Goal: Transaction & Acquisition: Purchase product/service

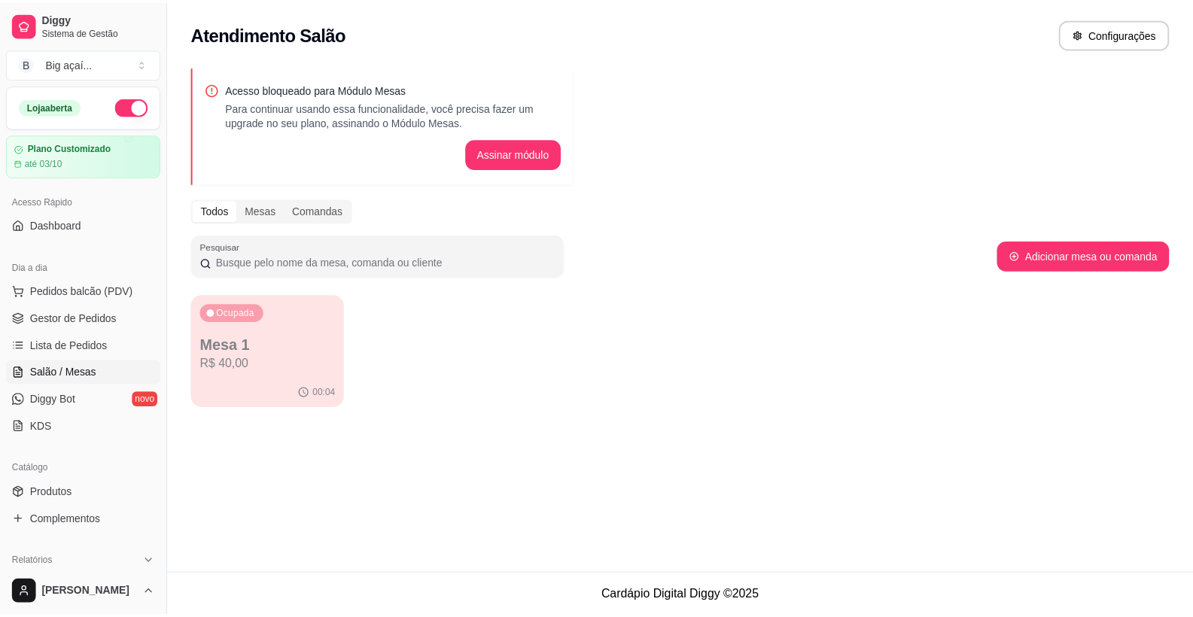
scroll to position [248, 0]
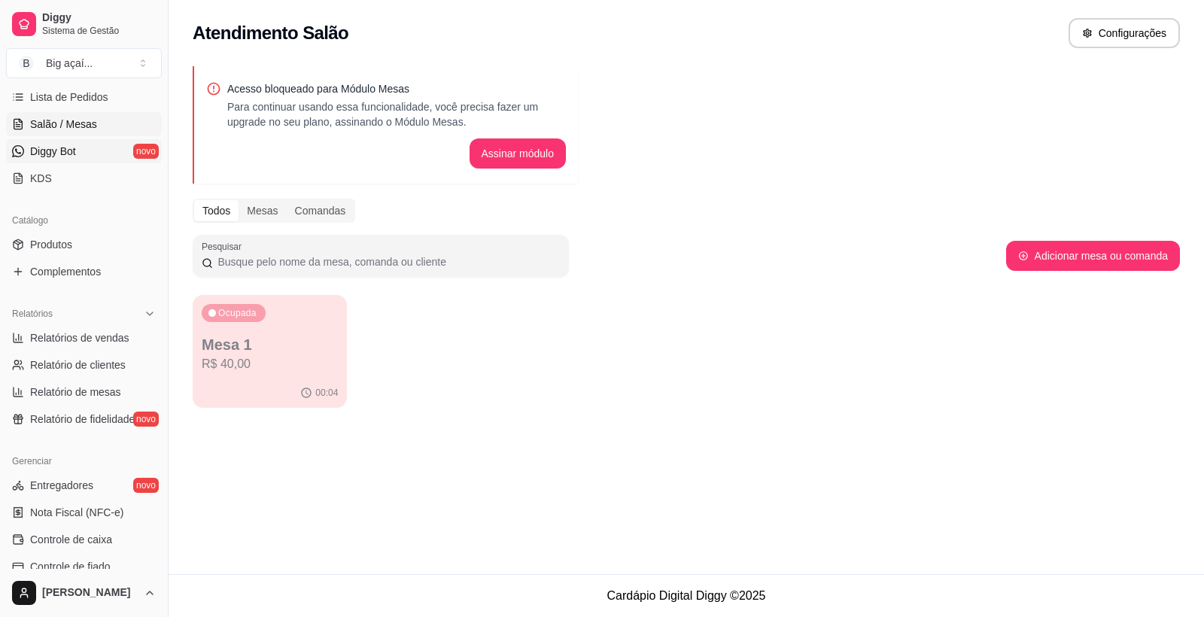
click at [62, 157] on span "Diggy Bot" at bounding box center [53, 151] width 46 height 15
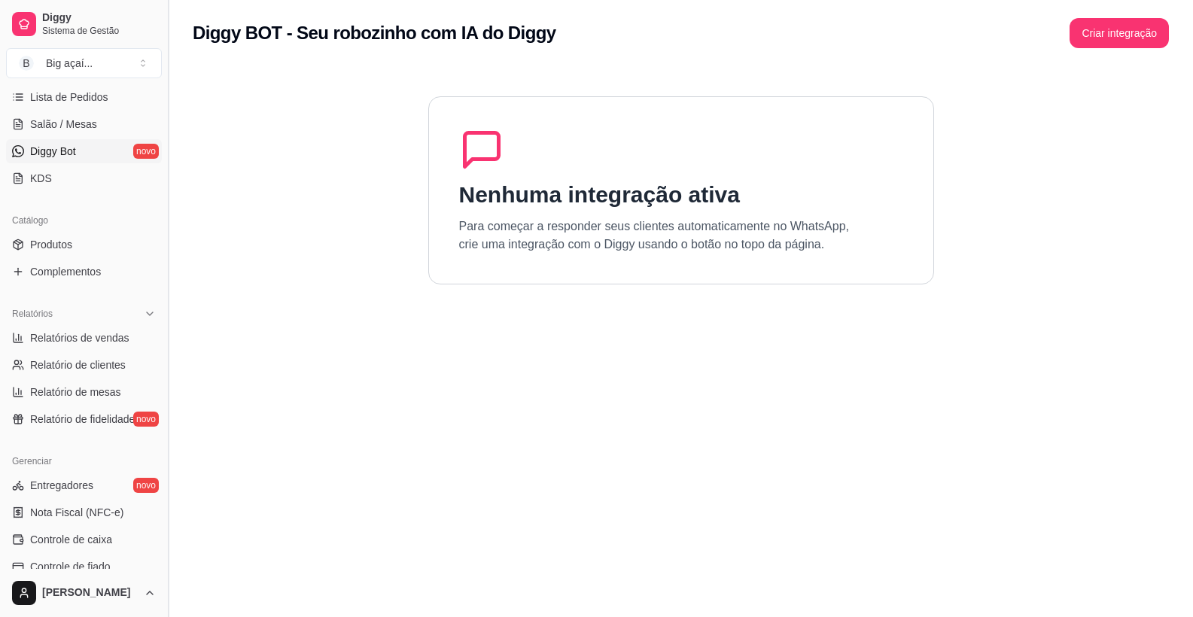
click at [165, 339] on button "Toggle Sidebar" at bounding box center [168, 308] width 12 height 617
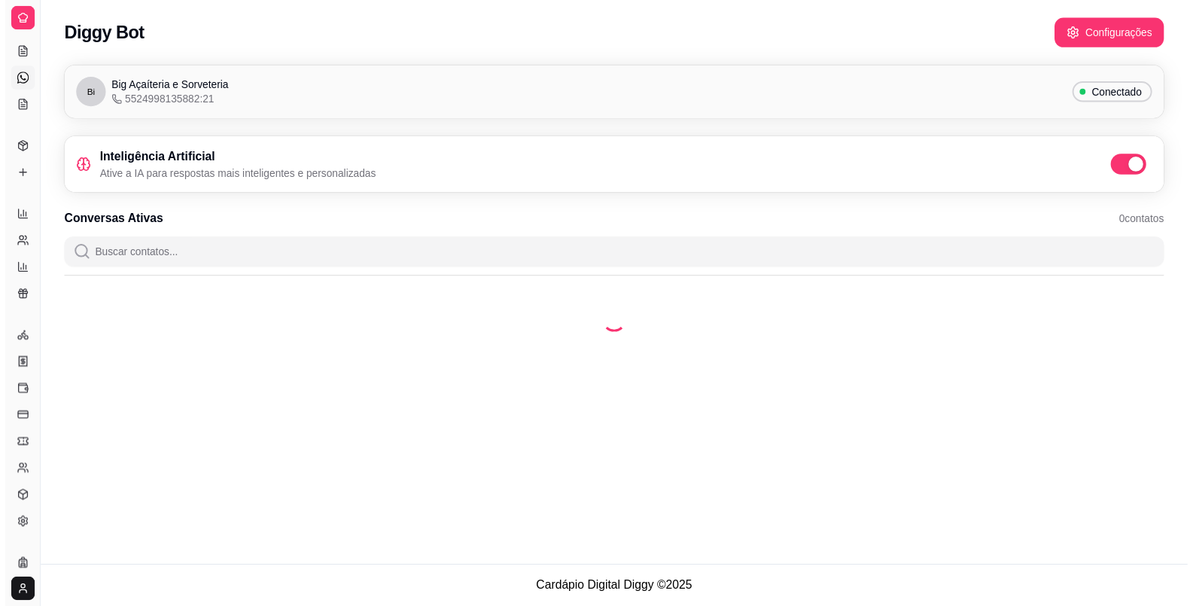
scroll to position [102, 0]
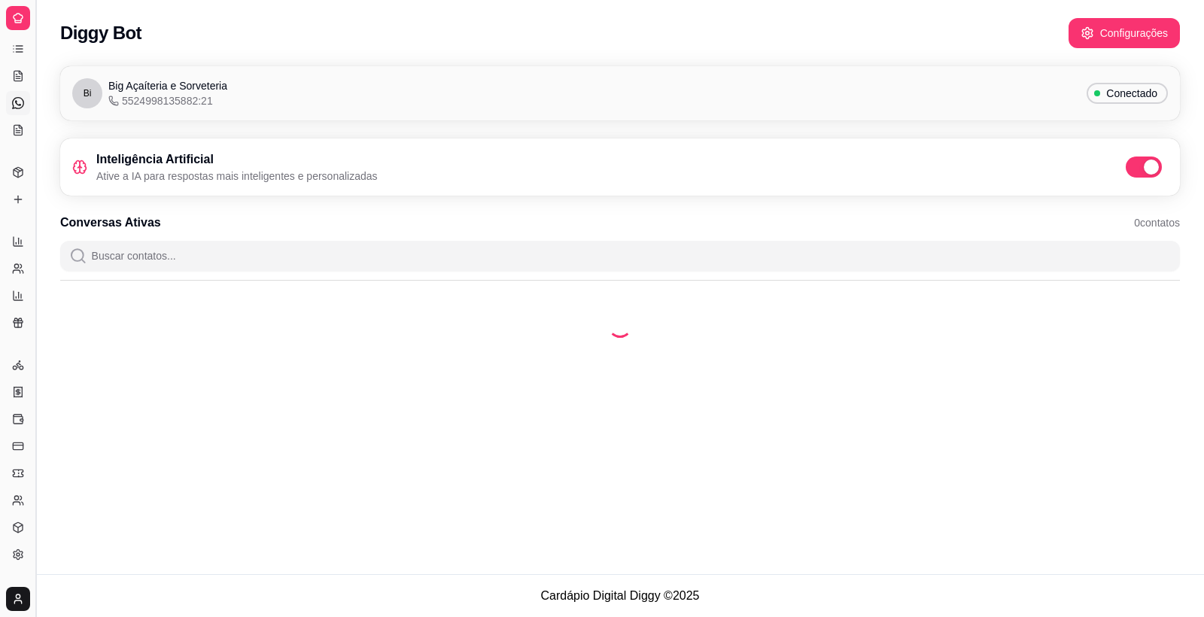
click at [33, 248] on button "Toggle Sidebar" at bounding box center [35, 308] width 12 height 617
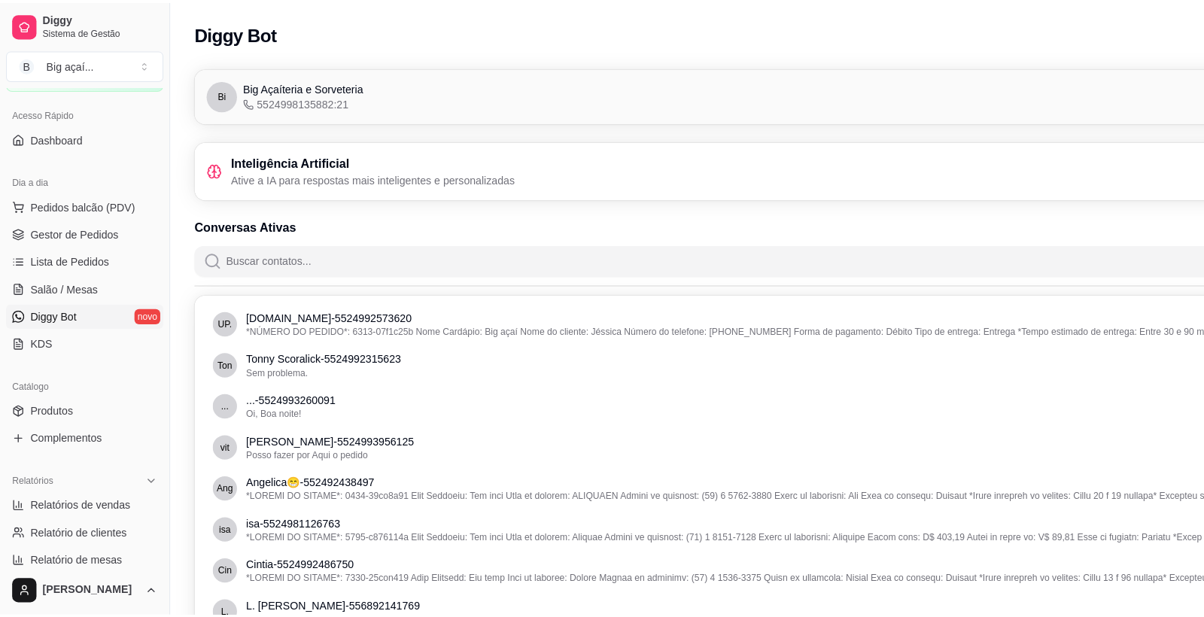
scroll to position [38, 0]
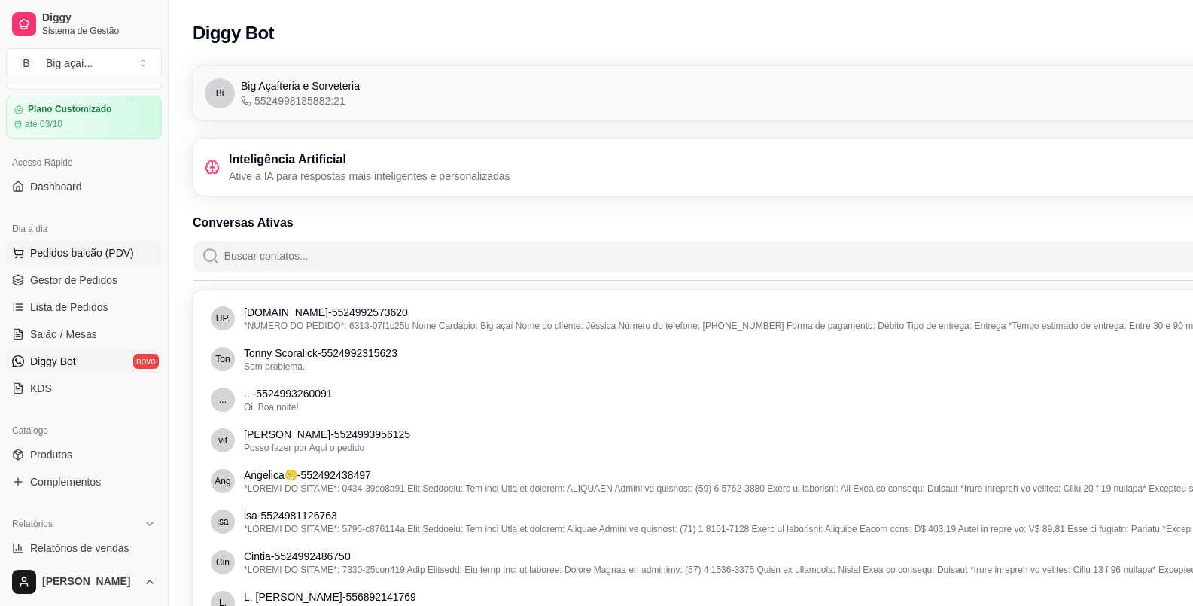
click at [76, 258] on span "Pedidos balcão (PDV)" at bounding box center [82, 252] width 104 height 15
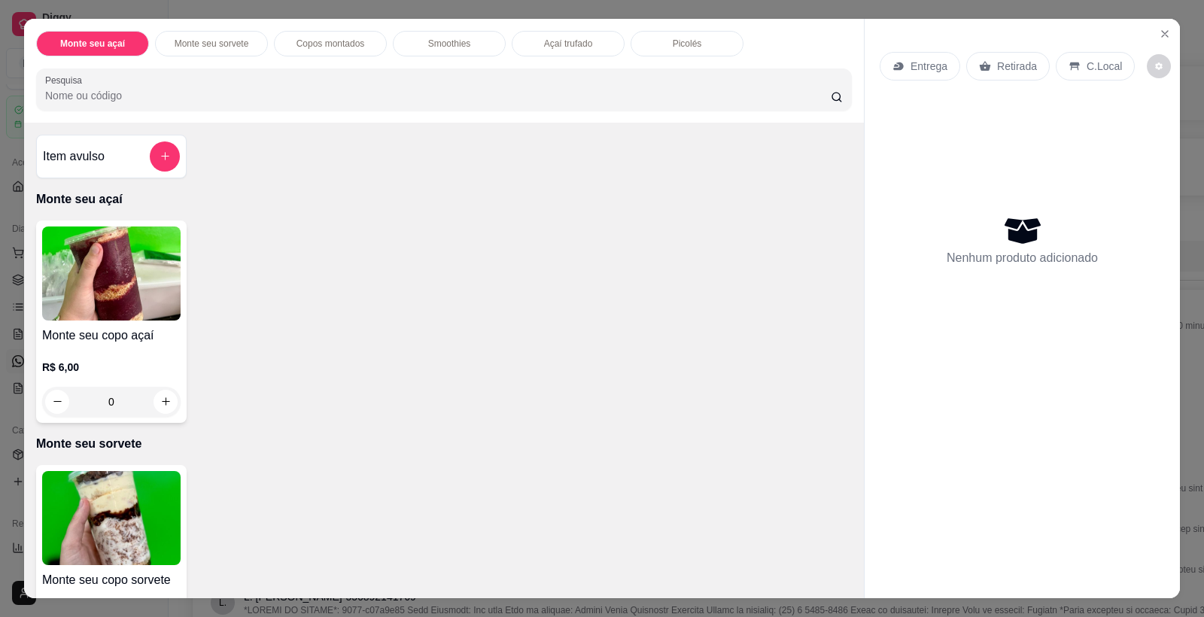
click at [77, 274] on img at bounding box center [111, 274] width 138 height 94
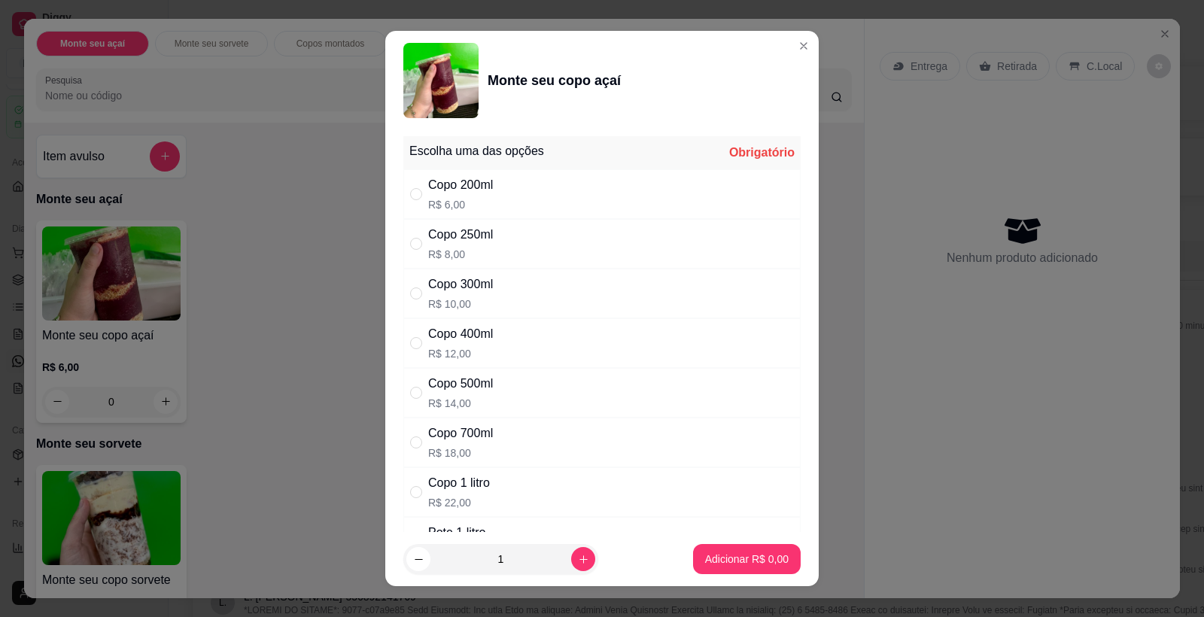
click at [458, 385] on div "Copo 500ml" at bounding box center [460, 384] width 65 height 18
radio input "true"
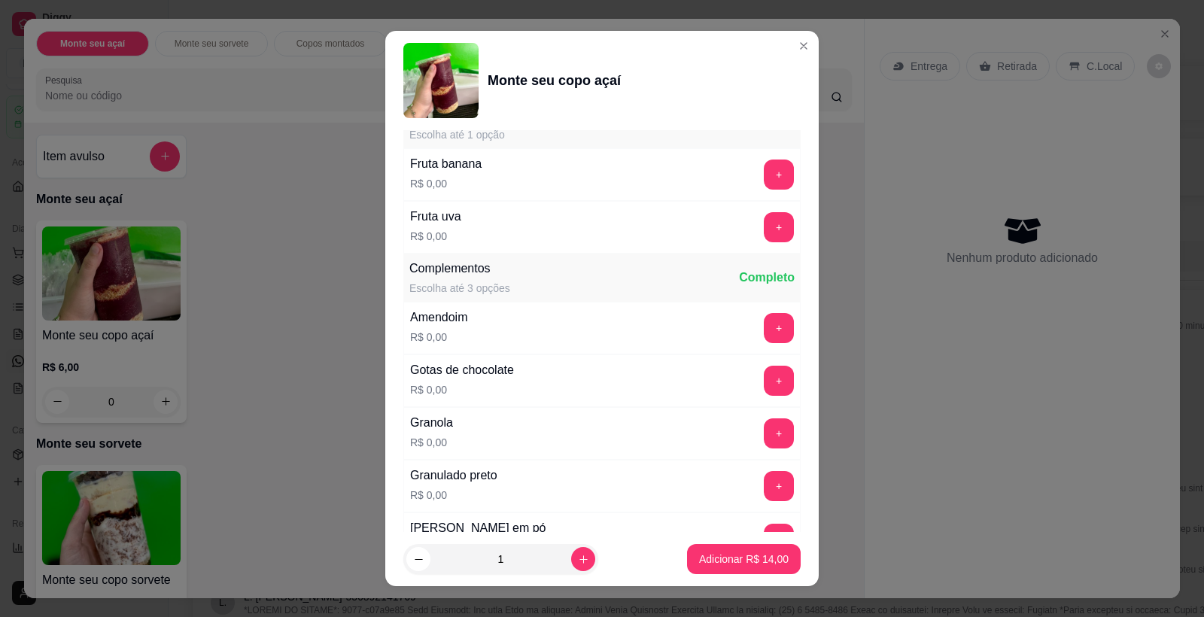
scroll to position [420, 0]
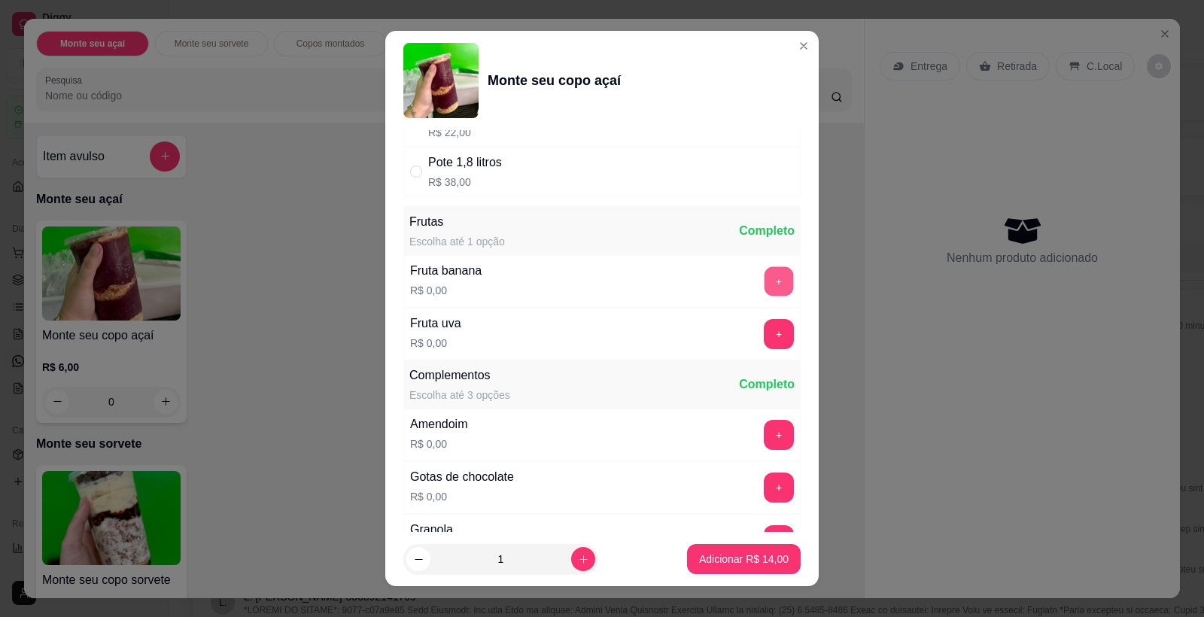
click at [765, 277] on button "+" at bounding box center [779, 281] width 29 height 29
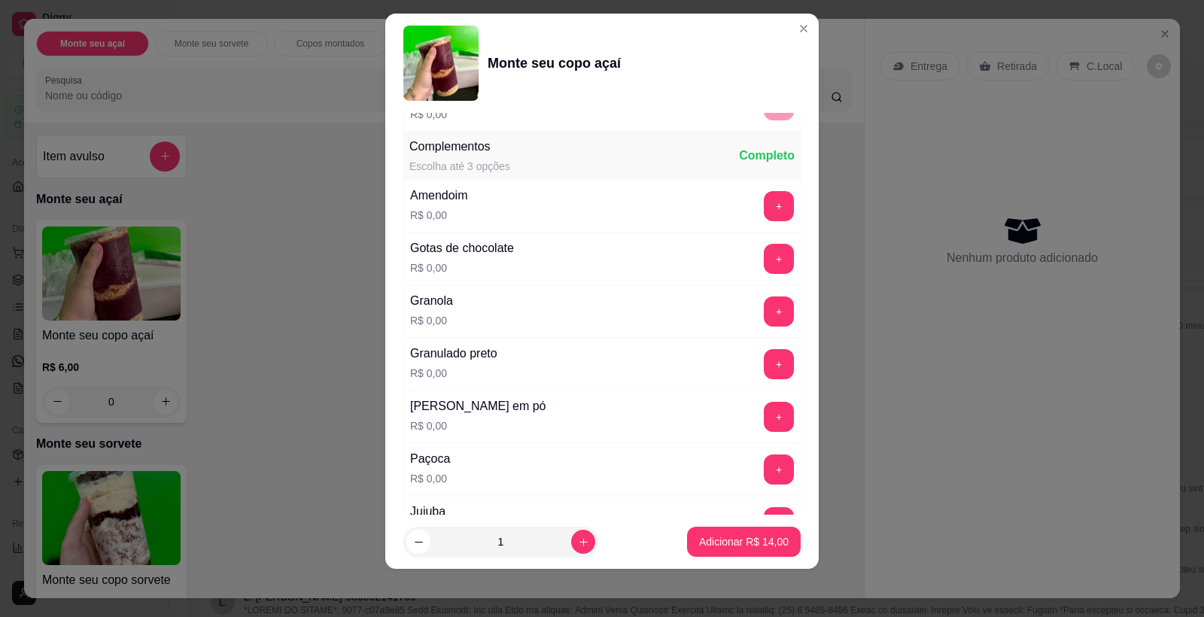
scroll to position [650, 0]
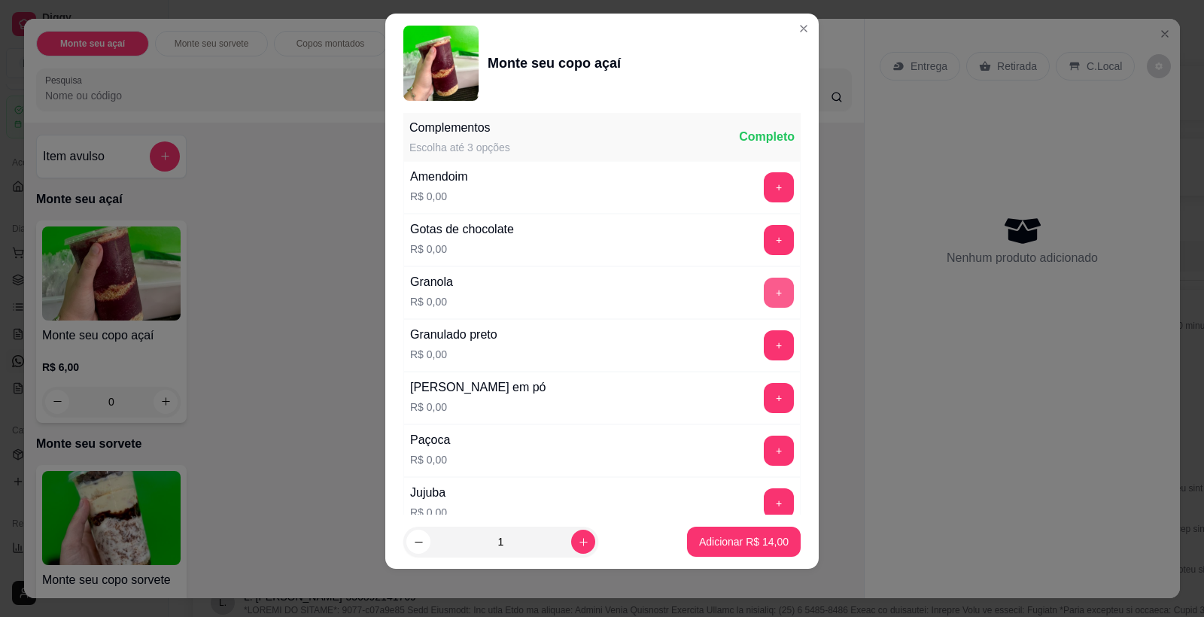
click at [764, 288] on button "+" at bounding box center [779, 293] width 30 height 30
click at [765, 198] on button "+" at bounding box center [779, 187] width 29 height 29
click at [765, 348] on button "+" at bounding box center [779, 345] width 29 height 29
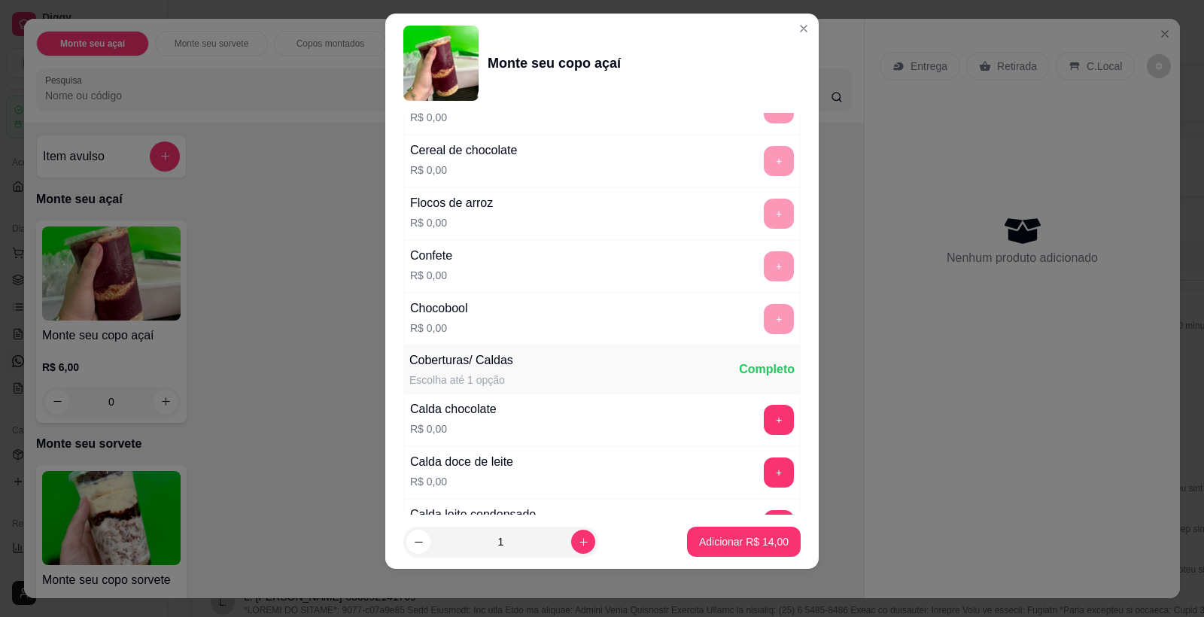
scroll to position [1383, 0]
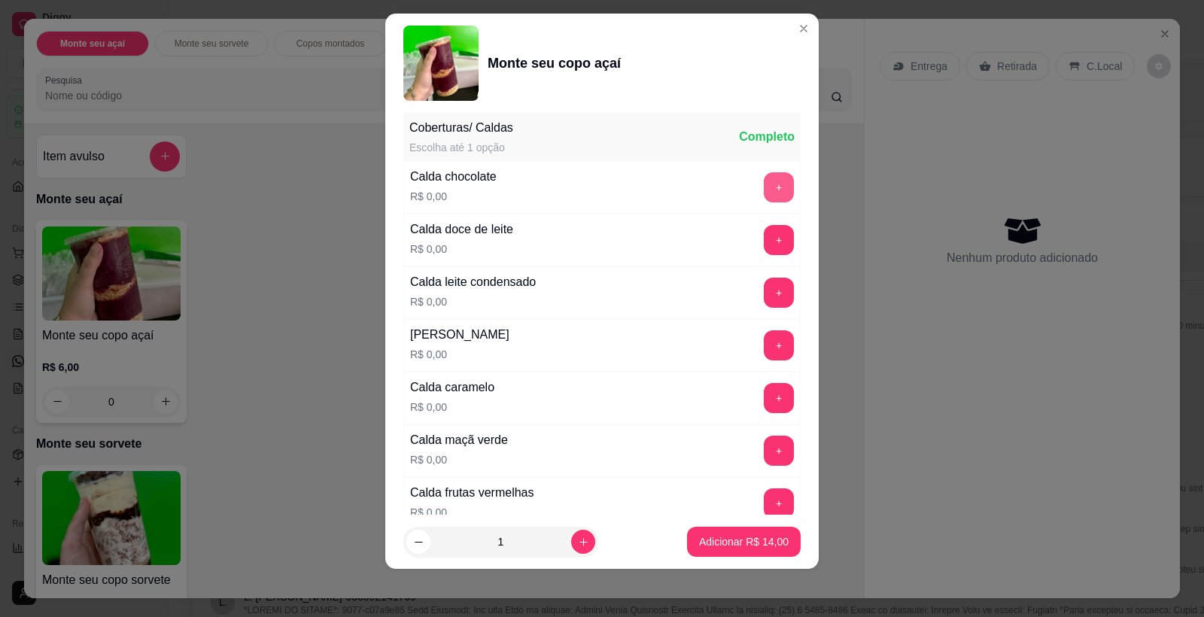
click at [764, 196] on button "+" at bounding box center [779, 187] width 30 height 30
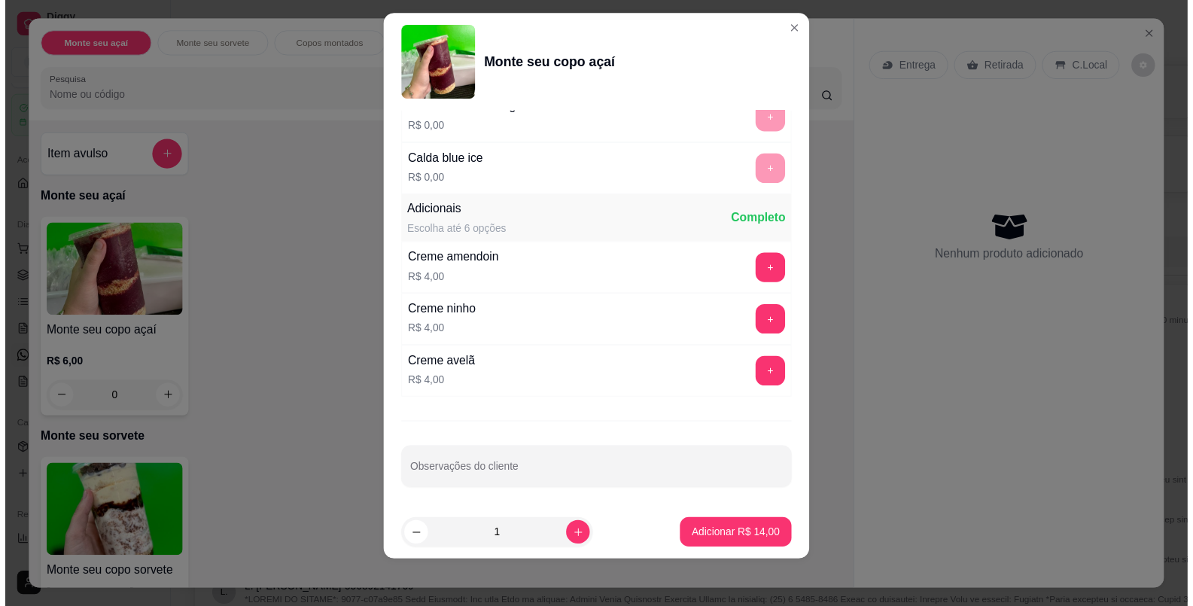
scroll to position [1981, 0]
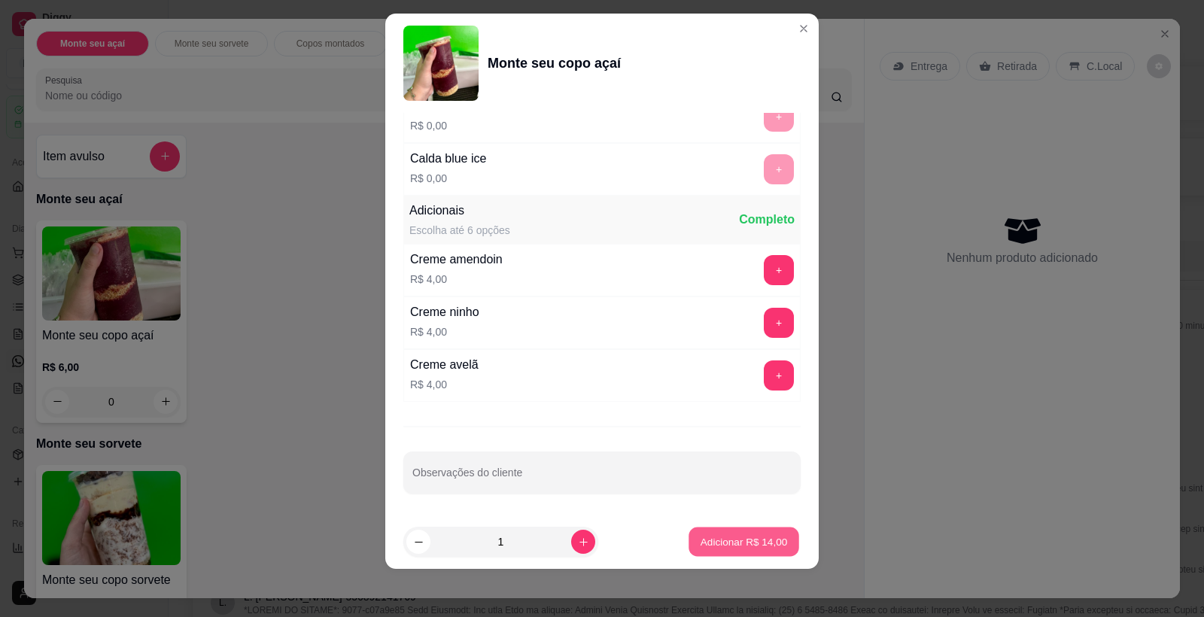
click at [724, 540] on p "Adicionar R$ 14,00" at bounding box center [744, 541] width 87 height 14
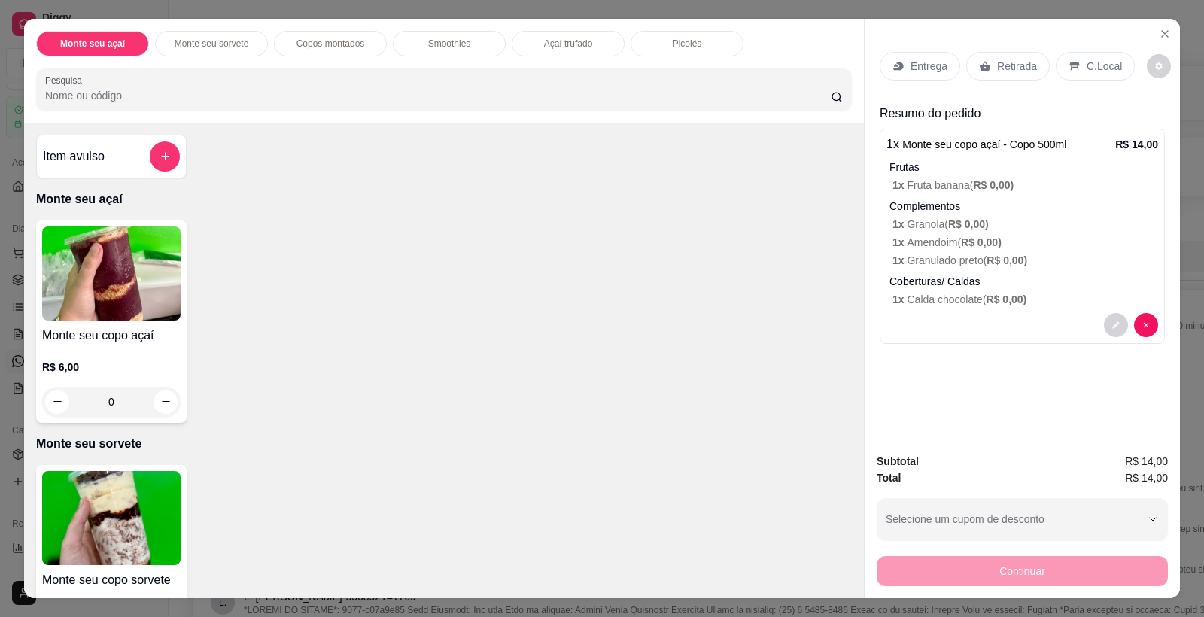
click at [1087, 56] on div "C.Local" at bounding box center [1095, 66] width 79 height 29
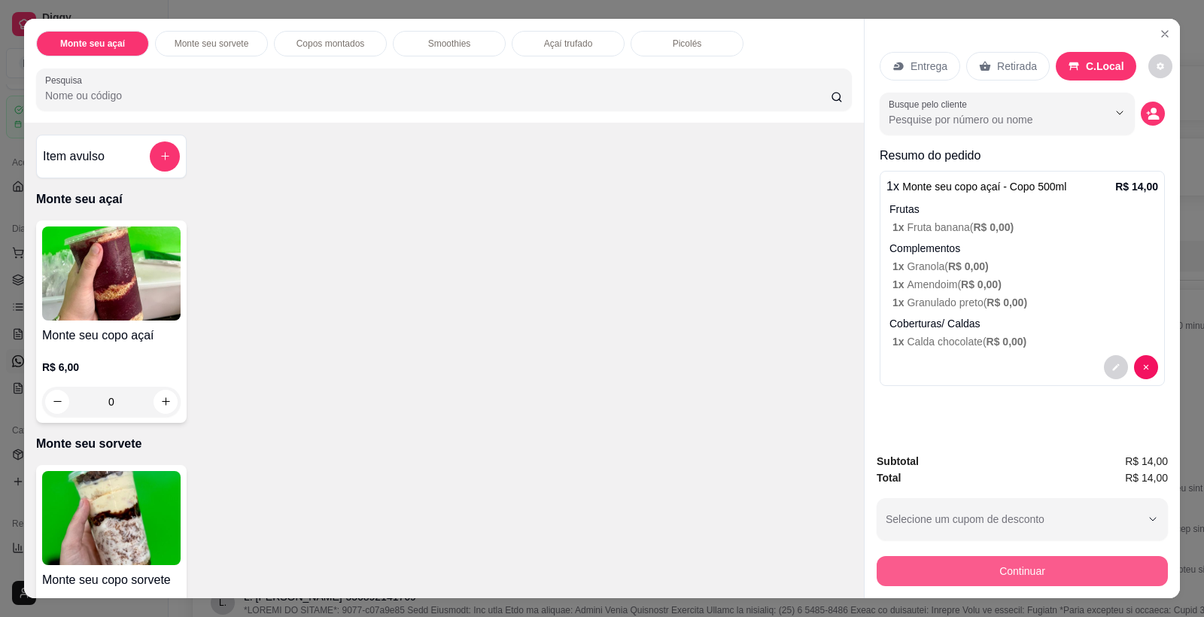
click at [998, 568] on button "Continuar" at bounding box center [1022, 571] width 291 height 30
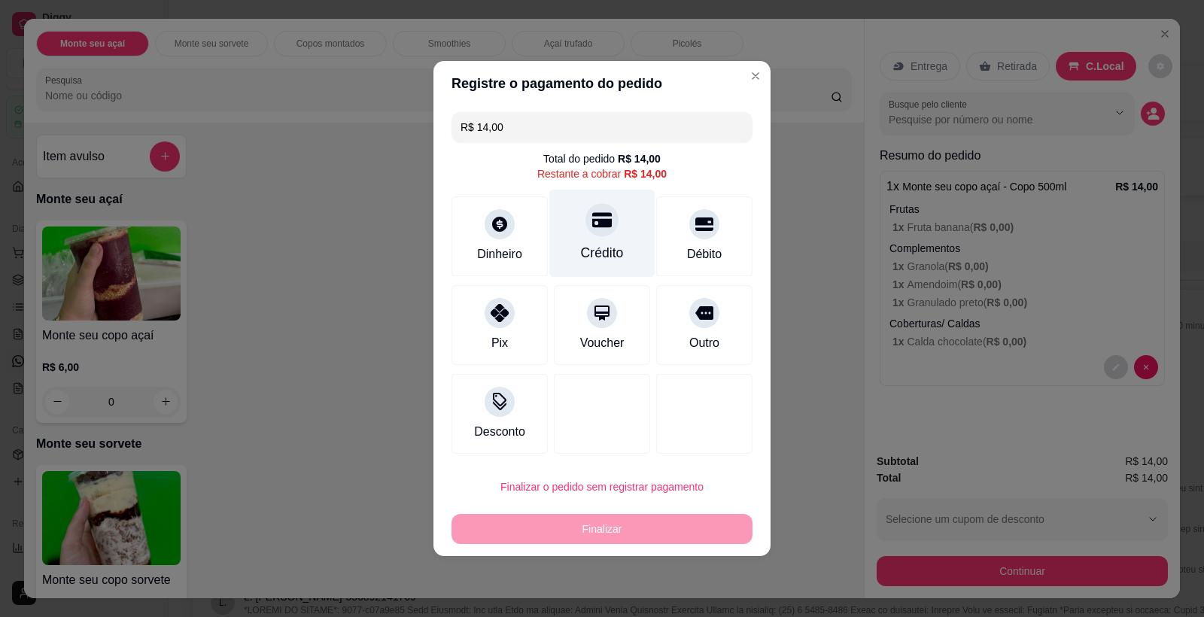
click at [589, 242] on div "Crédito" at bounding box center [602, 234] width 106 height 88
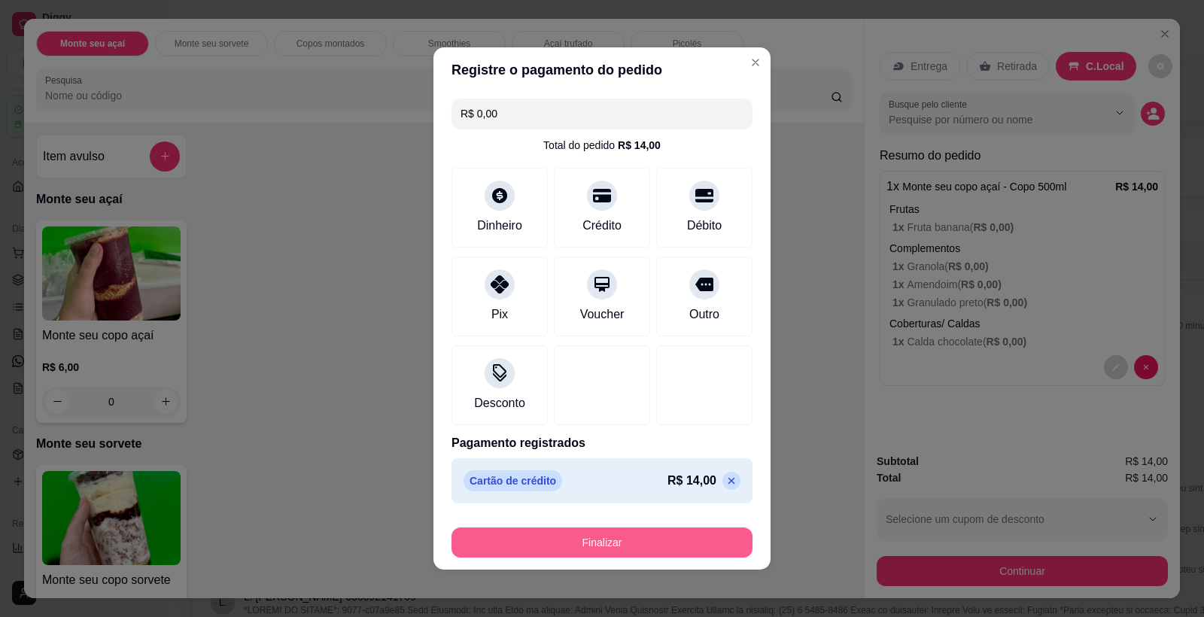
click at [576, 548] on button "Finalizar" at bounding box center [602, 543] width 301 height 30
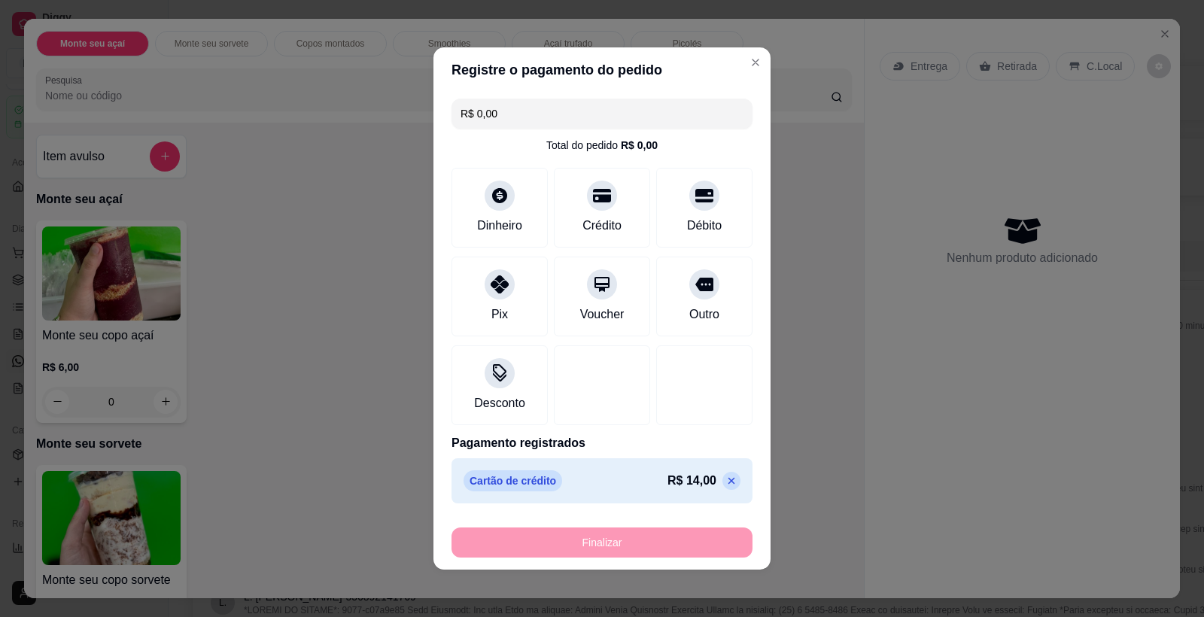
type input "-R$ 14,00"
